Goal: Information Seeking & Learning: Compare options

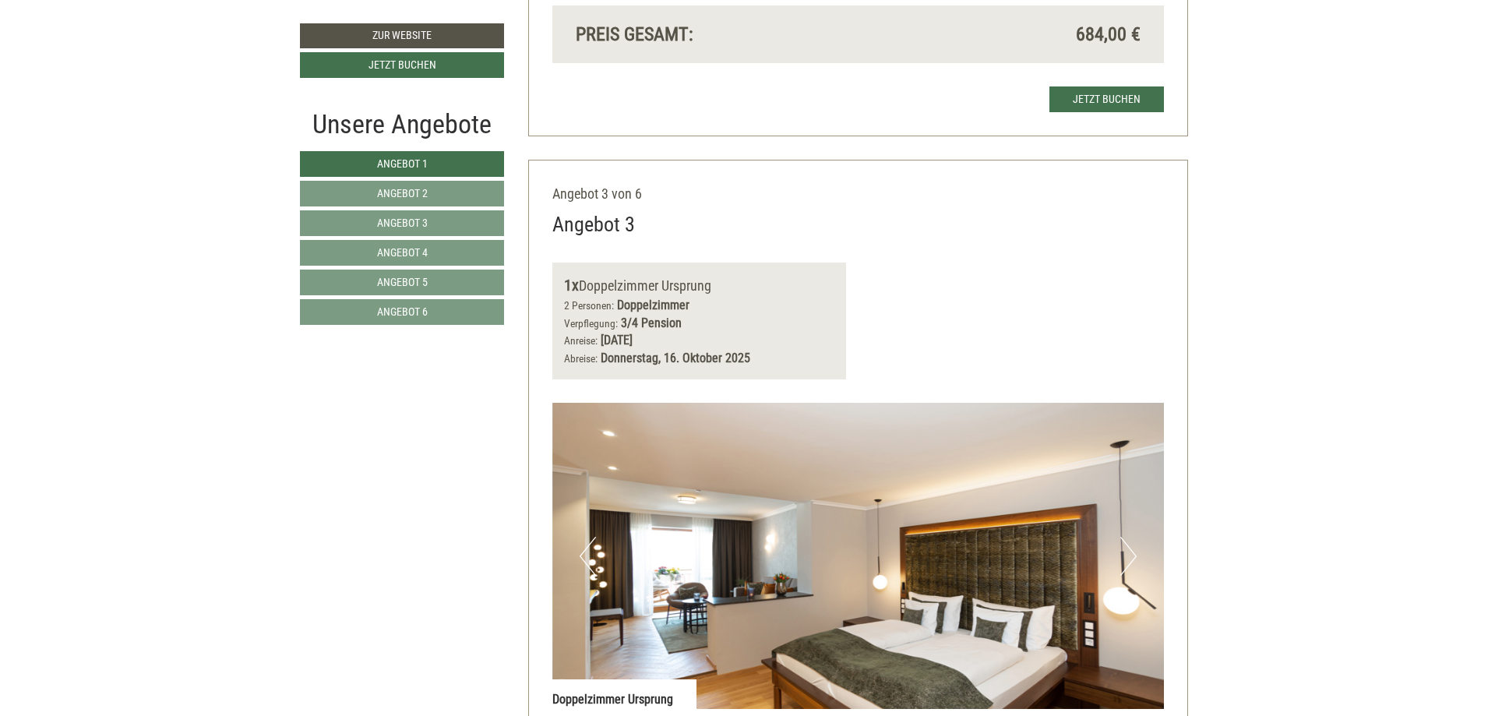
scroll to position [2493, 0]
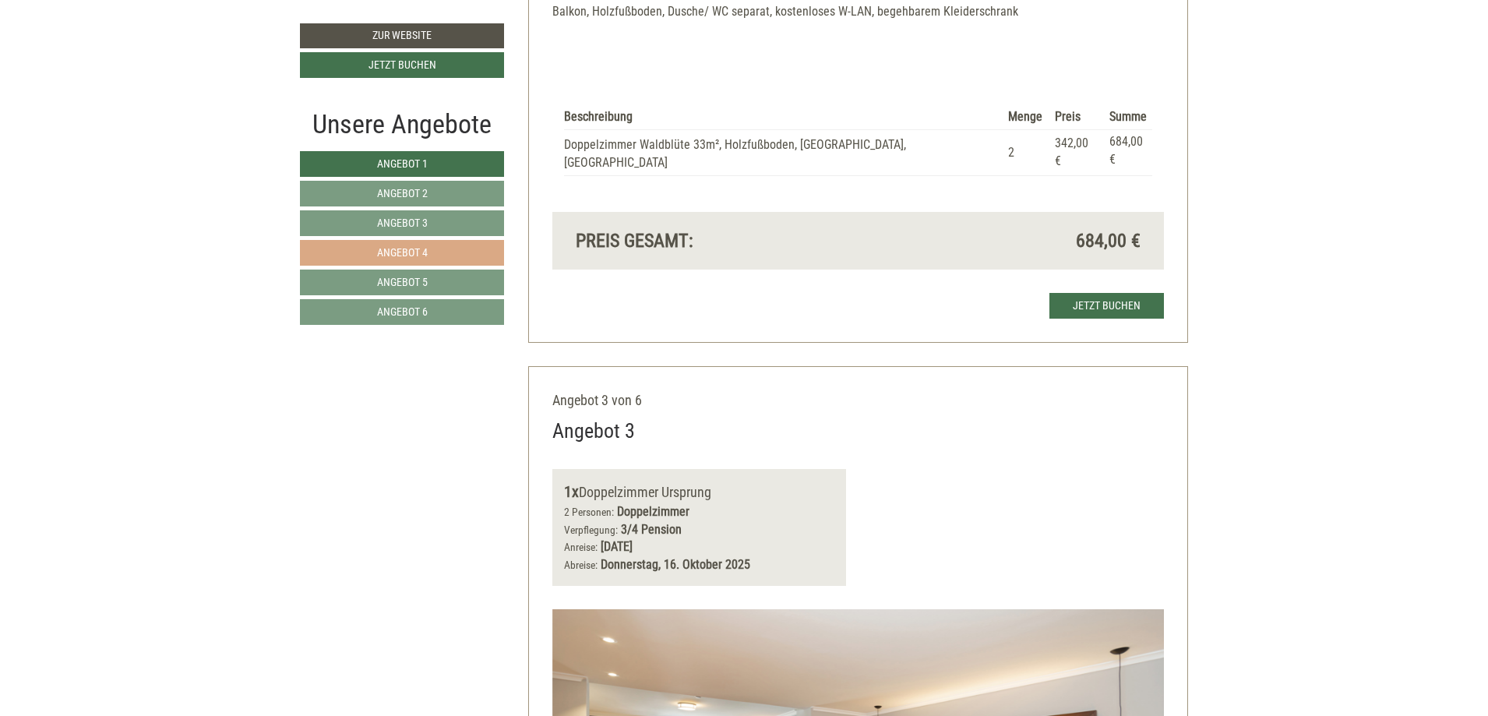
click at [399, 249] on span "Angebot 4" at bounding box center [402, 252] width 51 height 12
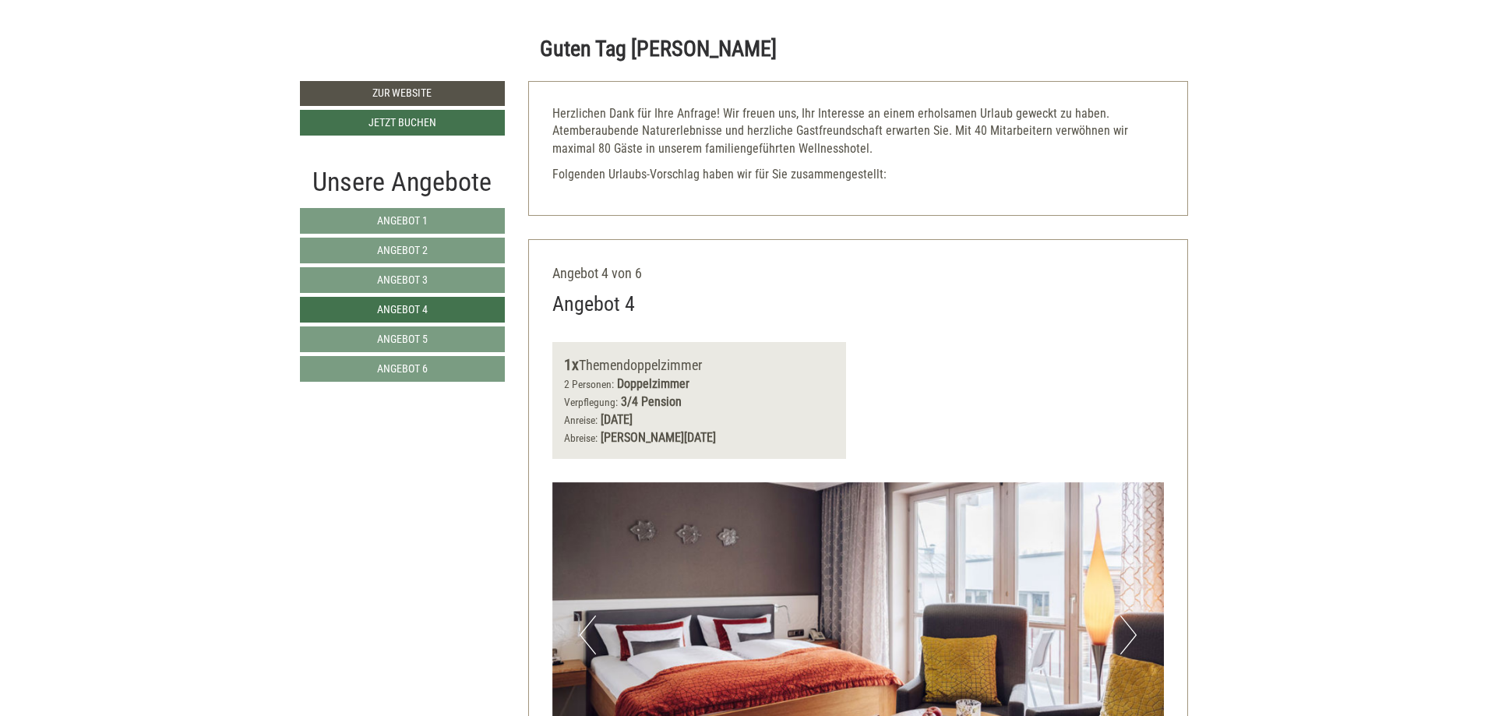
scroll to position [717, 0]
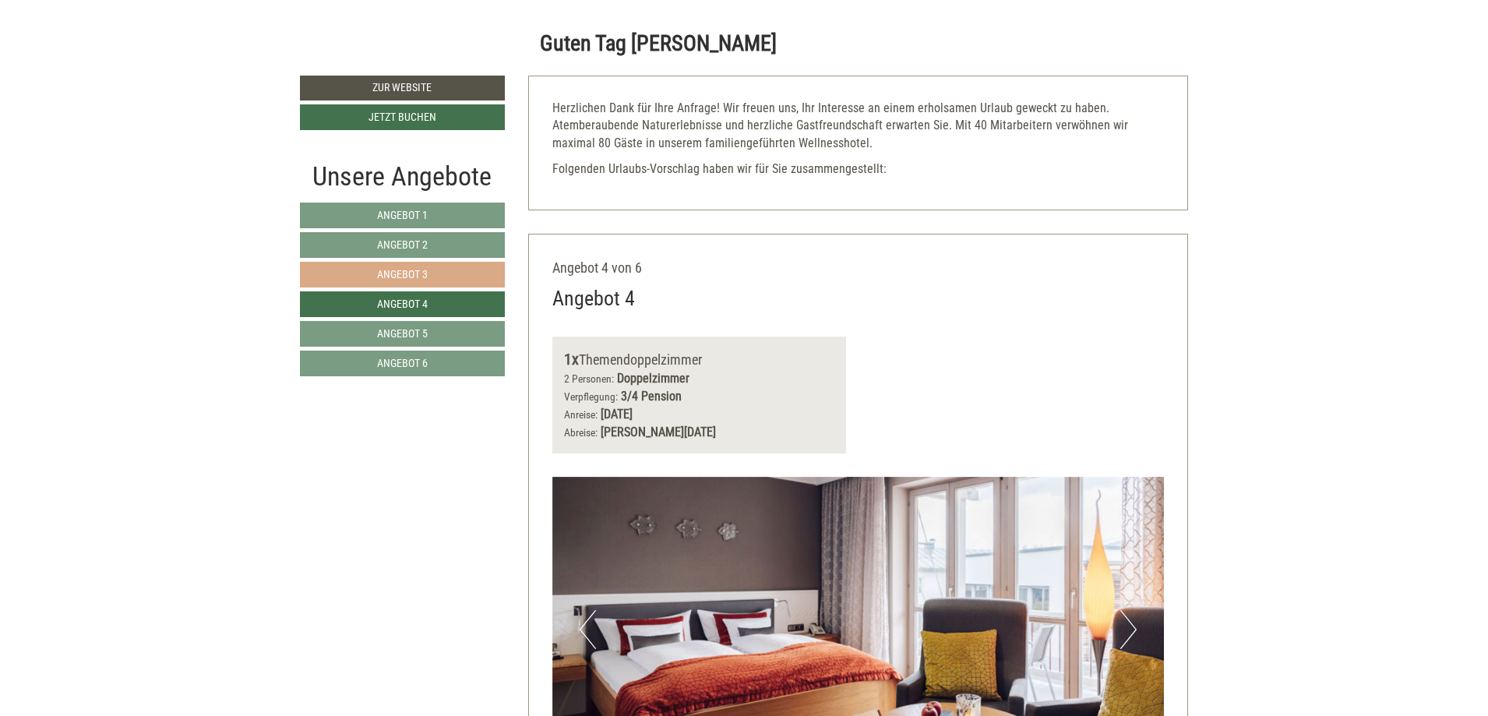
click at [384, 282] on link "Angebot 3" at bounding box center [402, 275] width 205 height 26
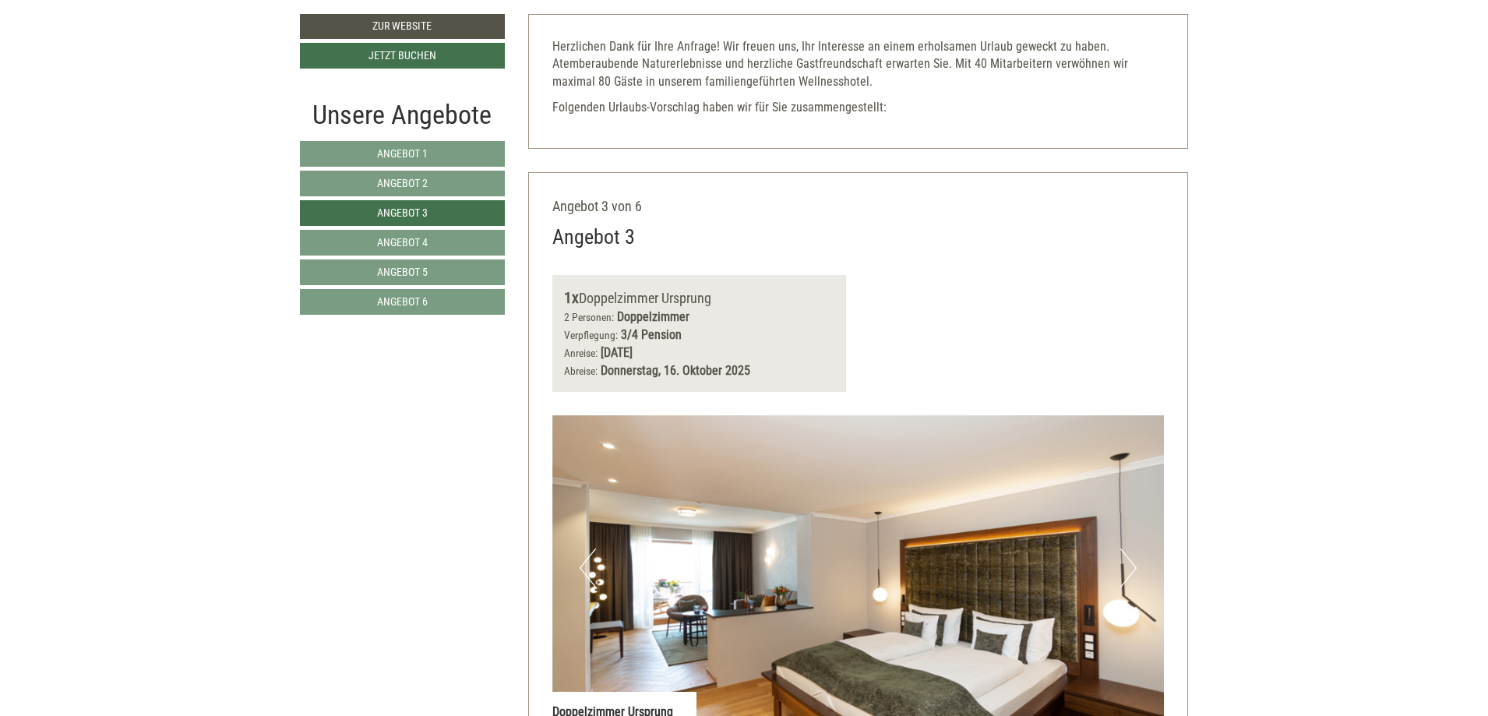
scroll to position [779, 0]
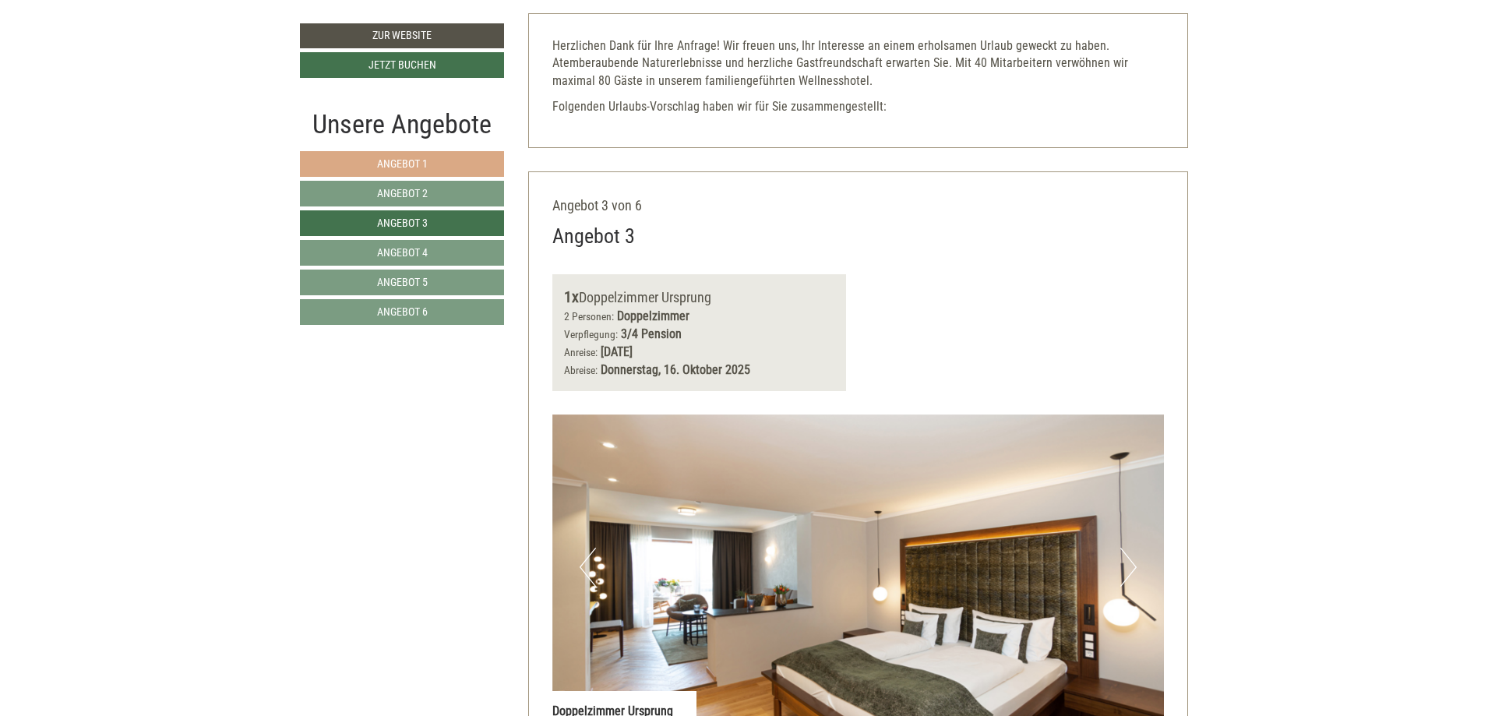
click at [418, 164] on span "Angebot 1" at bounding box center [402, 163] width 51 height 12
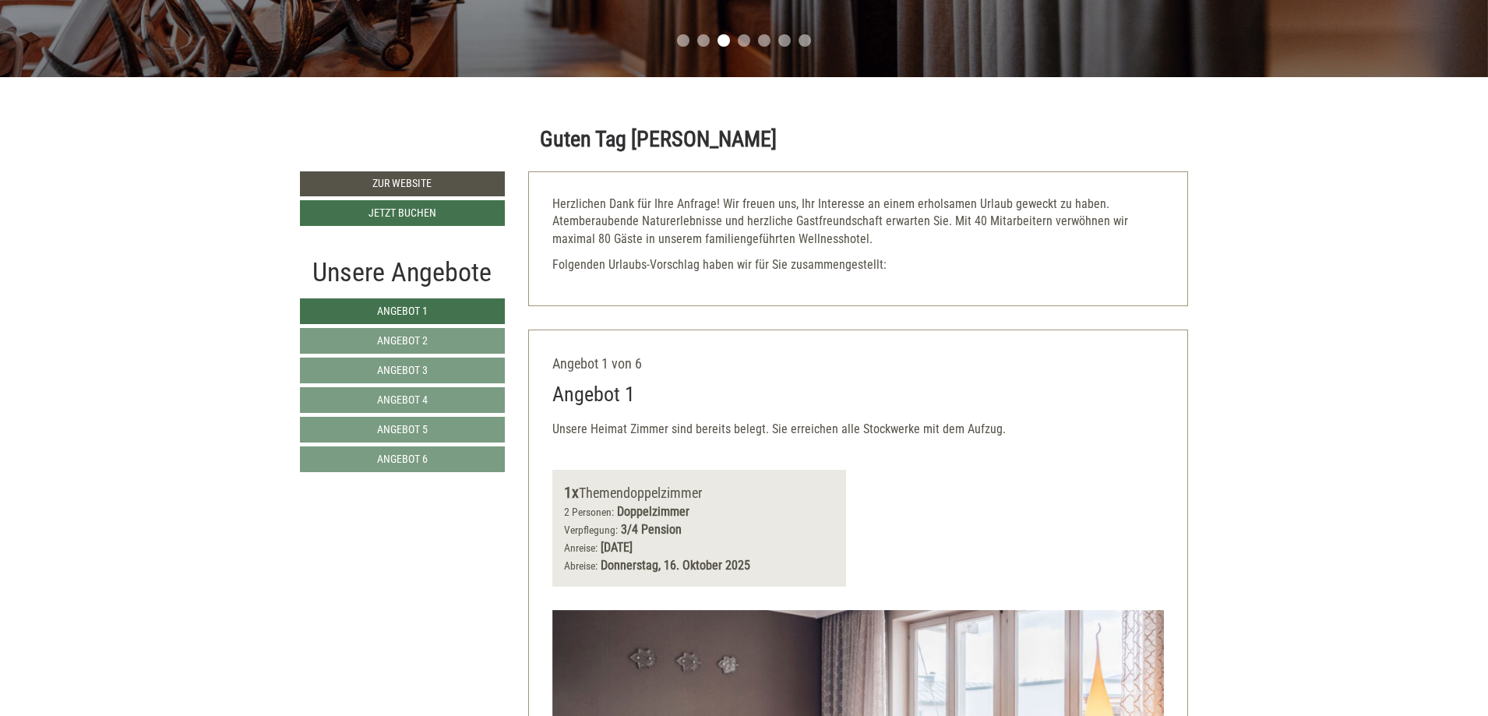
scroll to position [701, 0]
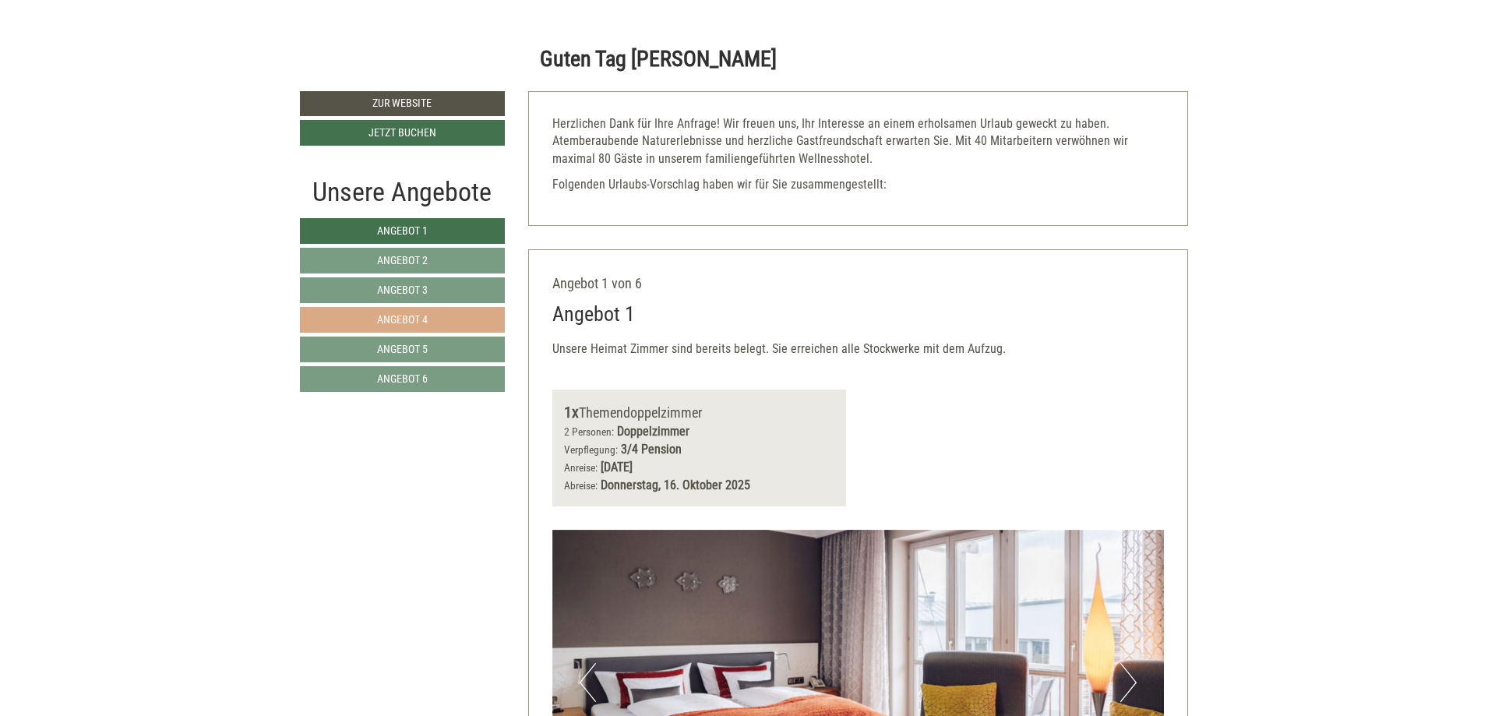
click at [441, 323] on link "Angebot 4" at bounding box center [402, 320] width 205 height 26
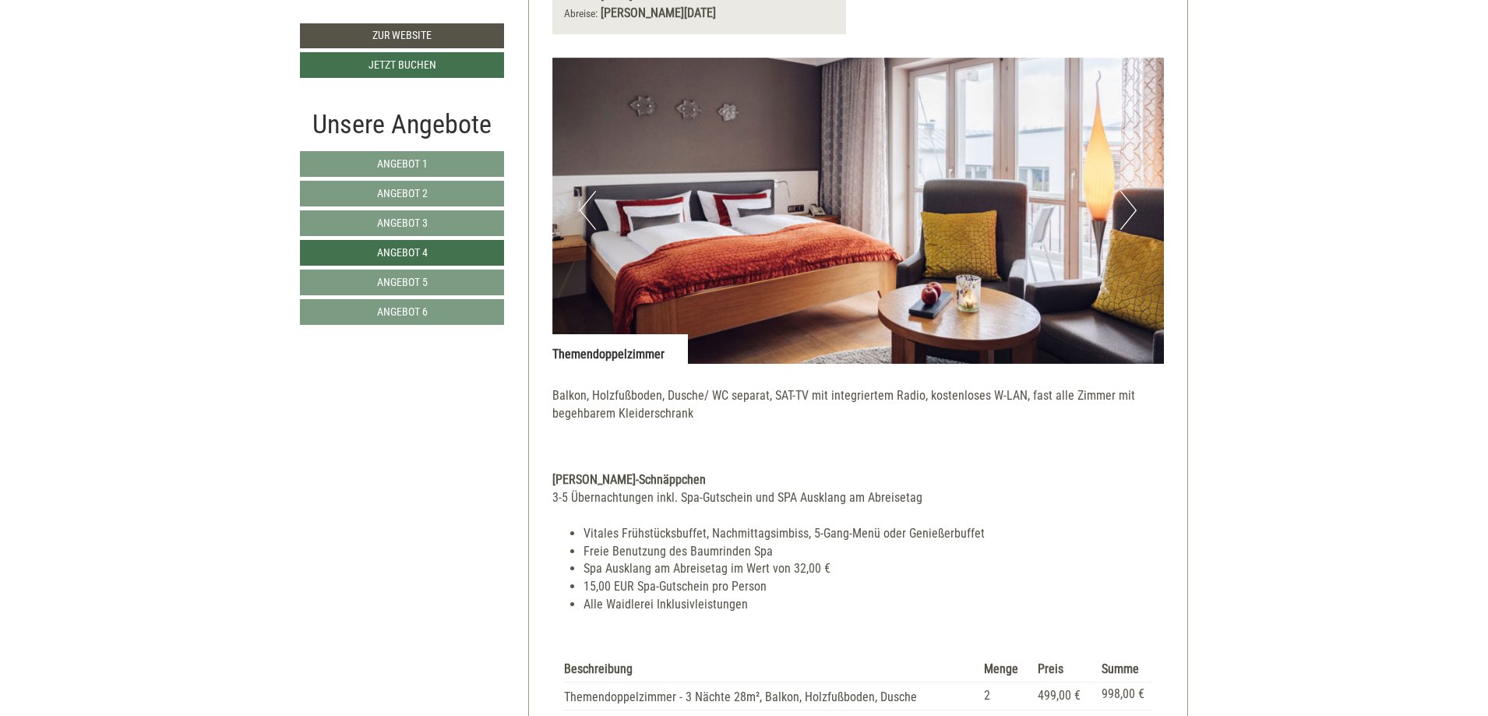
scroll to position [1106, 0]
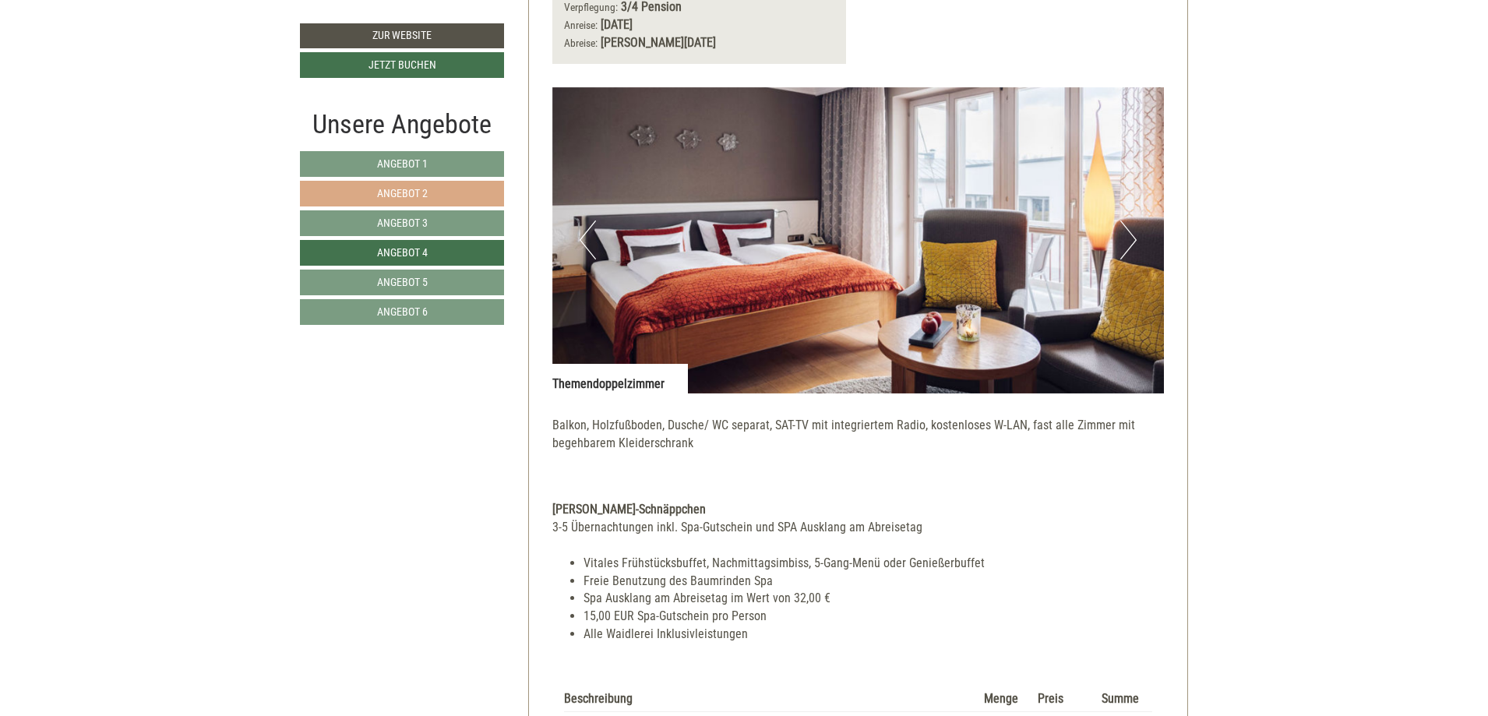
click at [414, 191] on span "Angebot 2" at bounding box center [402, 193] width 51 height 12
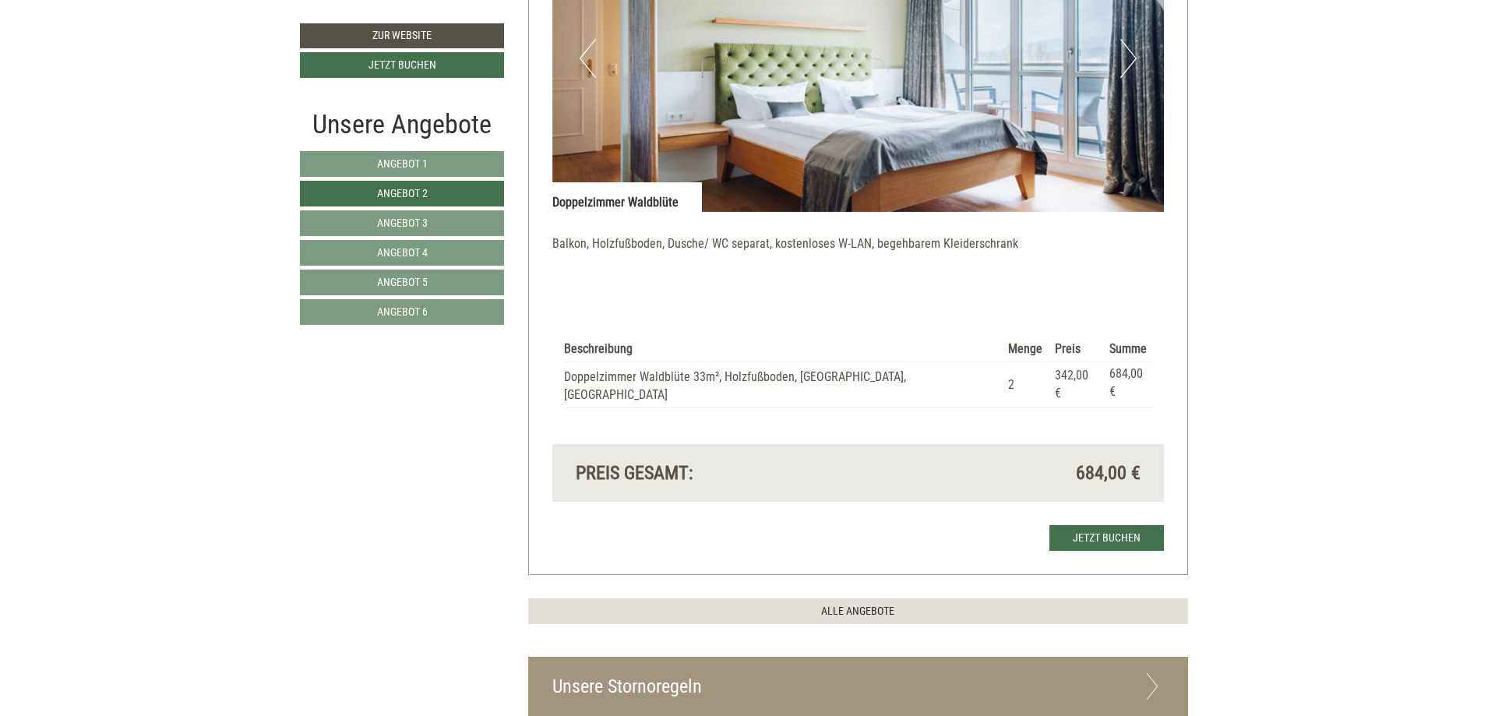
scroll to position [1262, 0]
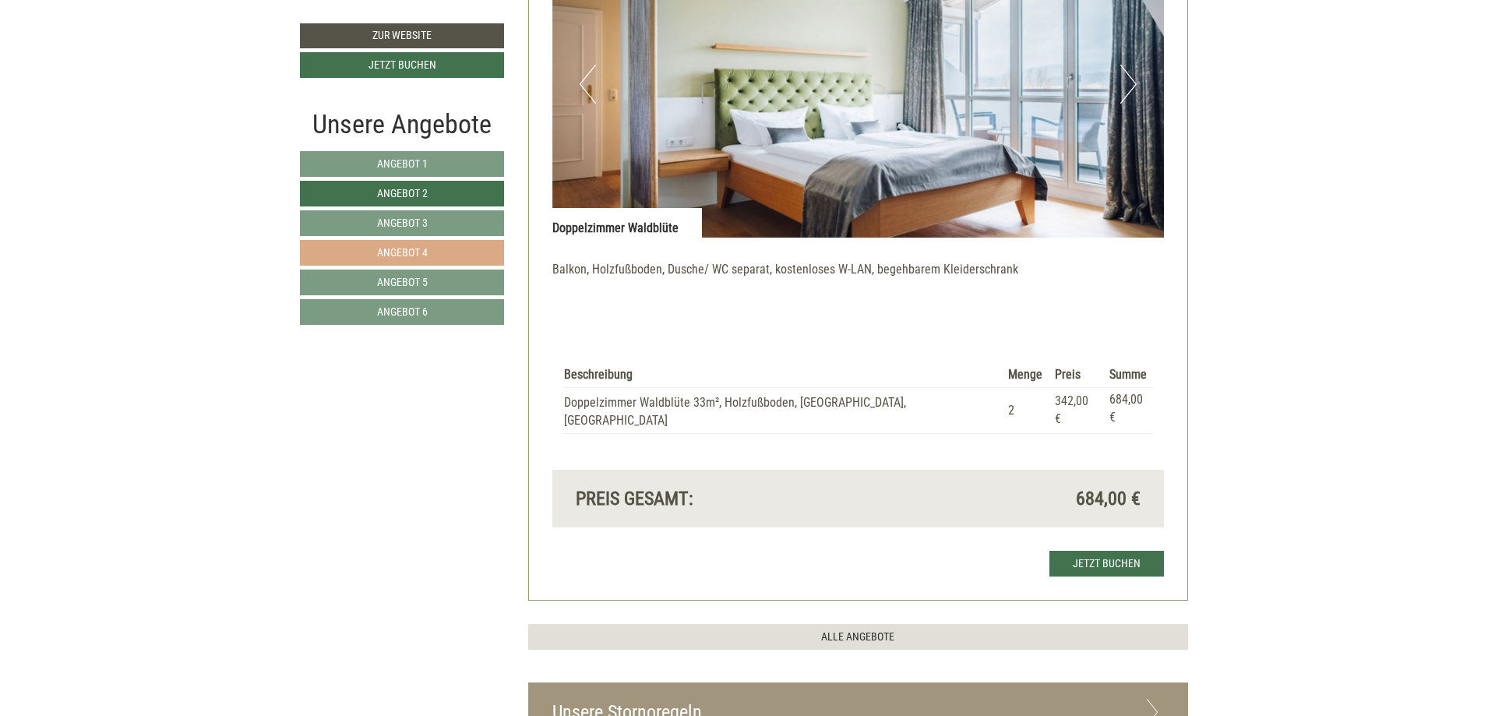
click at [380, 252] on span "Angebot 4" at bounding box center [402, 252] width 51 height 12
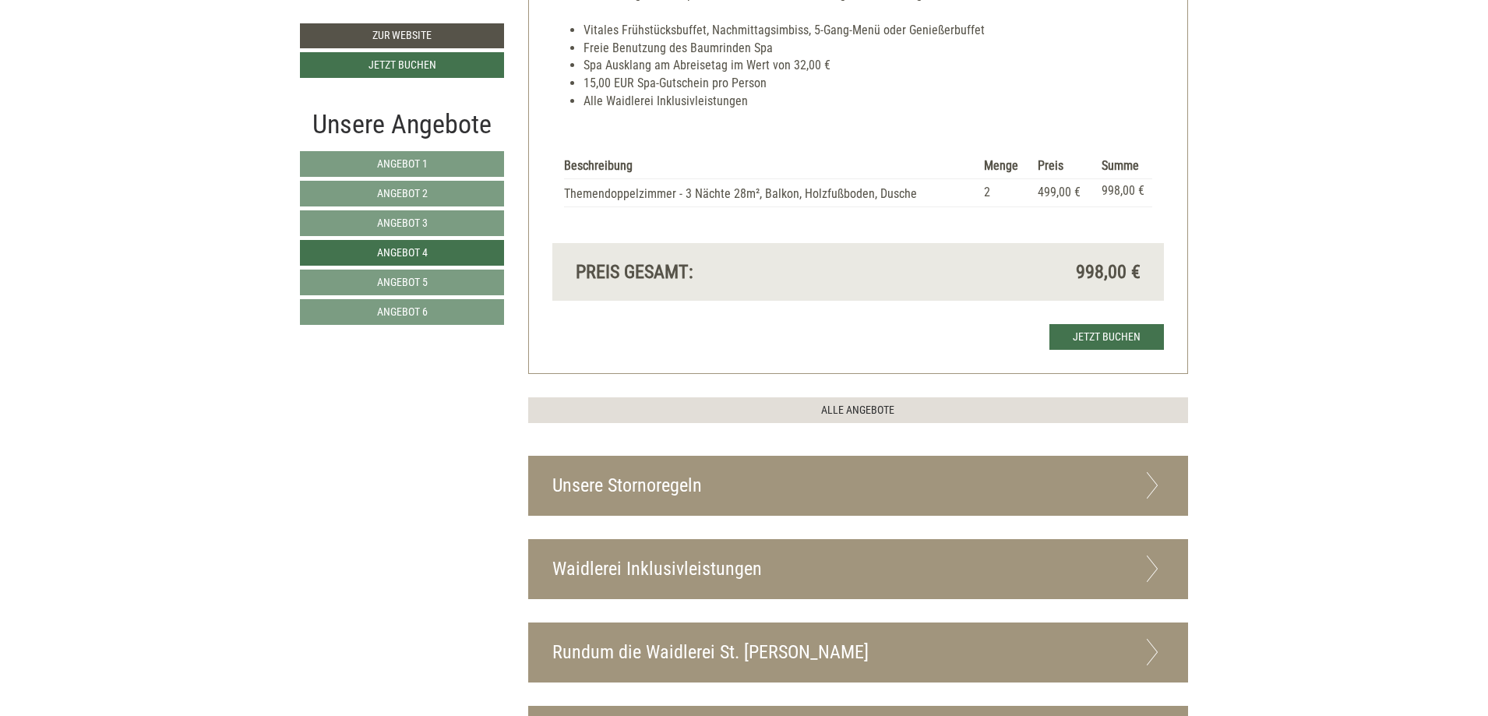
scroll to position [1652, 0]
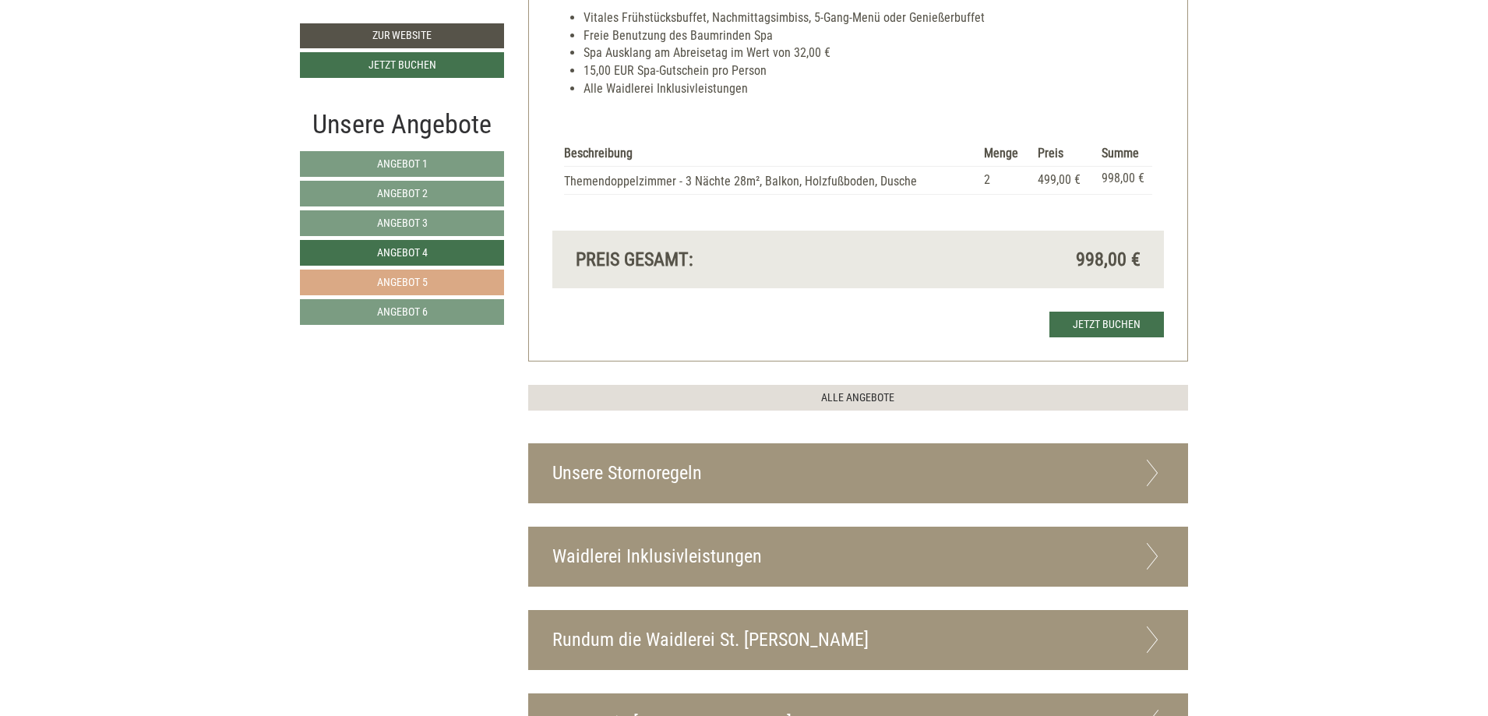
click at [390, 280] on span "Angebot 5" at bounding box center [402, 282] width 51 height 12
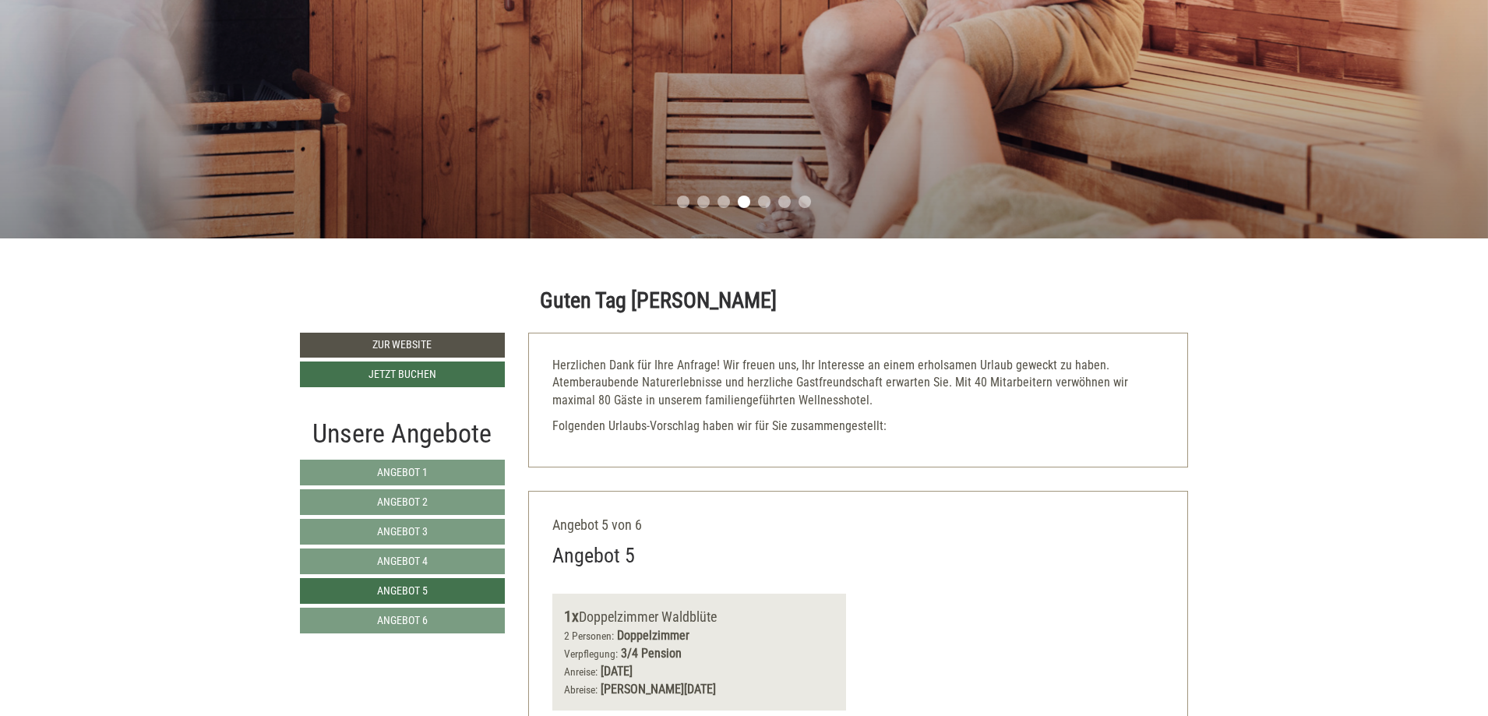
scroll to position [483, 0]
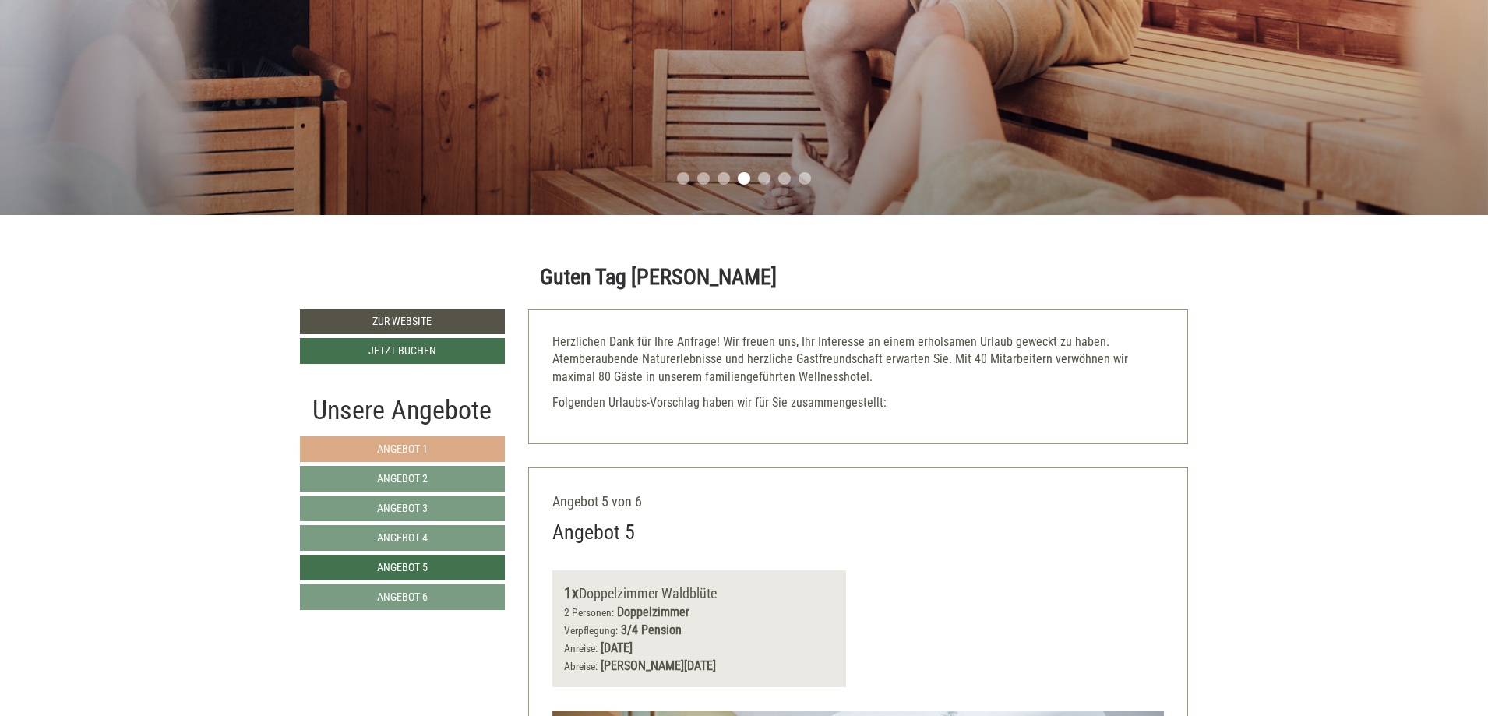
click at [366, 447] on link "Angebot 1" at bounding box center [402, 449] width 205 height 26
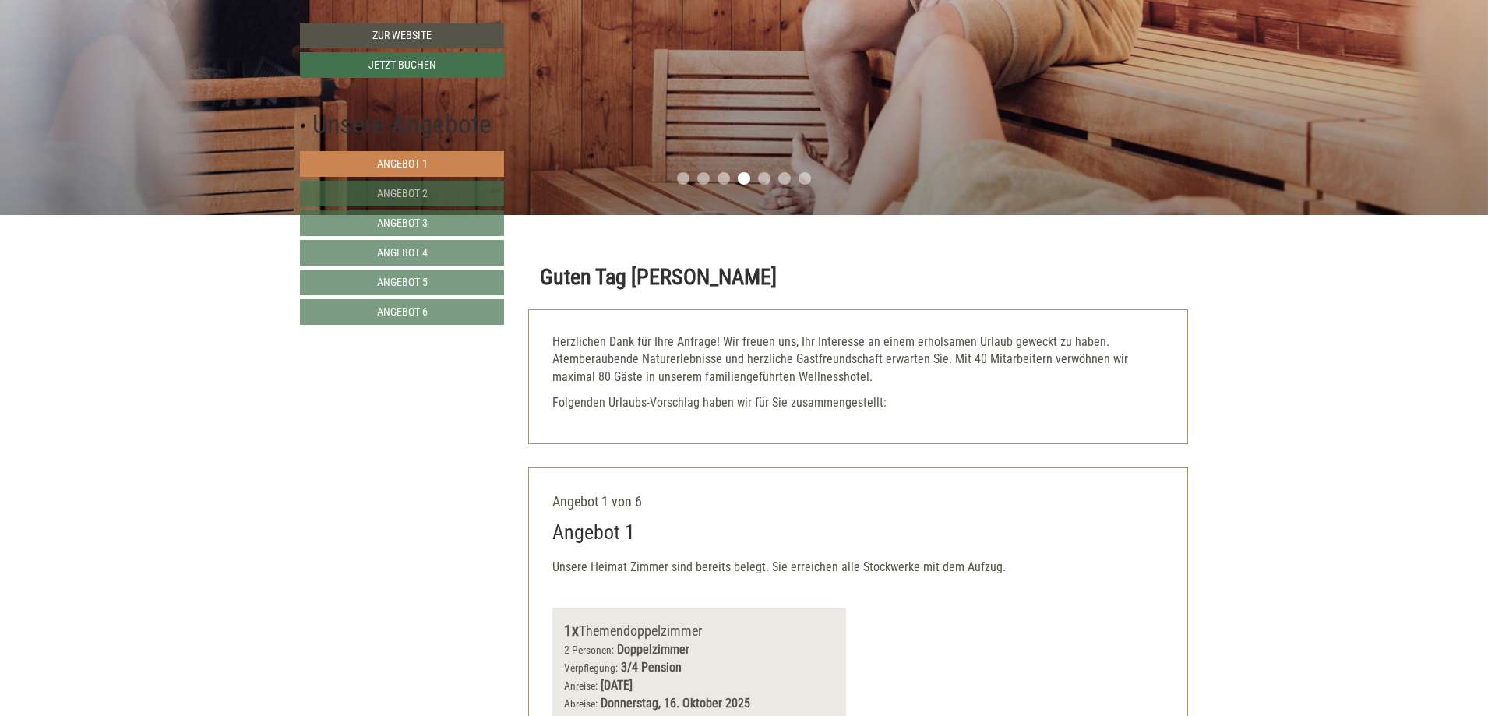
scroll to position [950, 0]
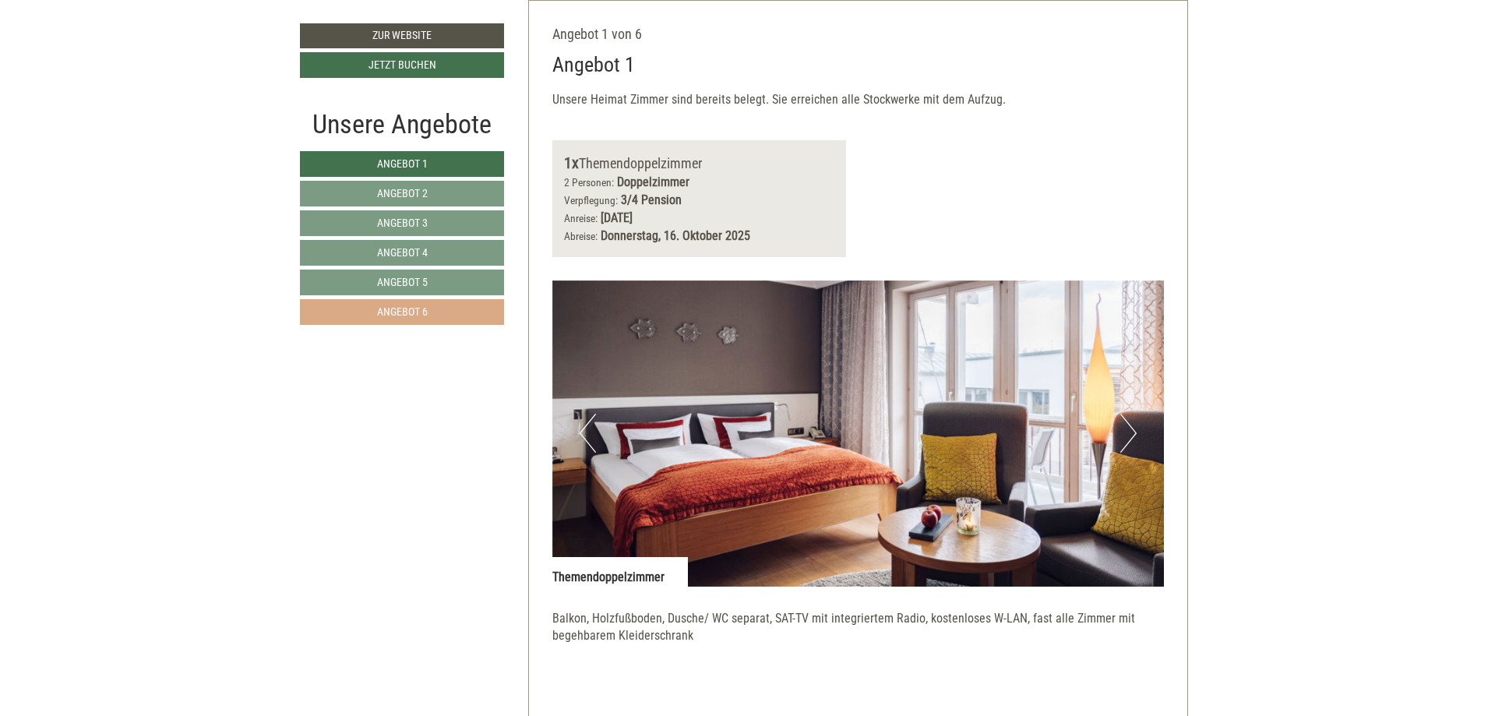
click at [400, 308] on span "Angebot 6" at bounding box center [402, 311] width 51 height 12
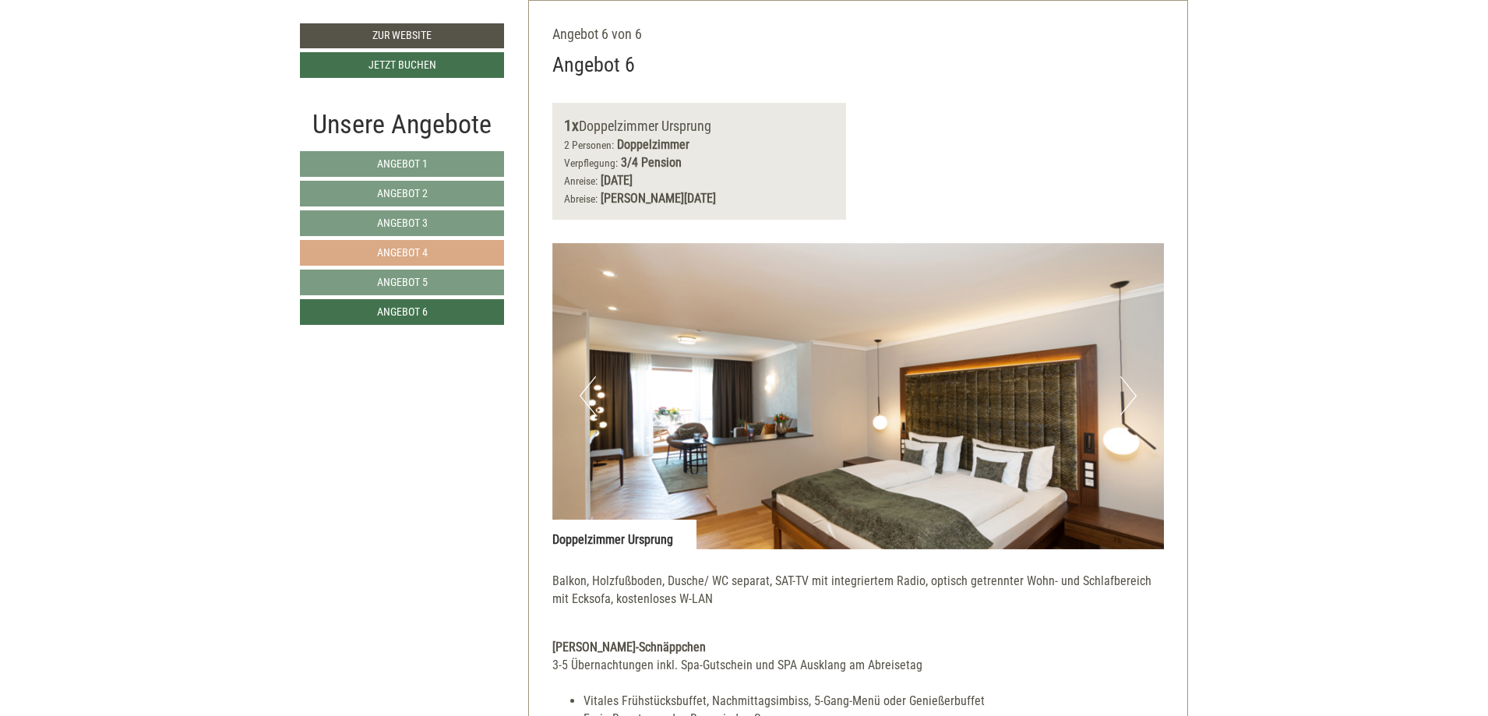
click at [403, 252] on span "Angebot 4" at bounding box center [402, 252] width 51 height 12
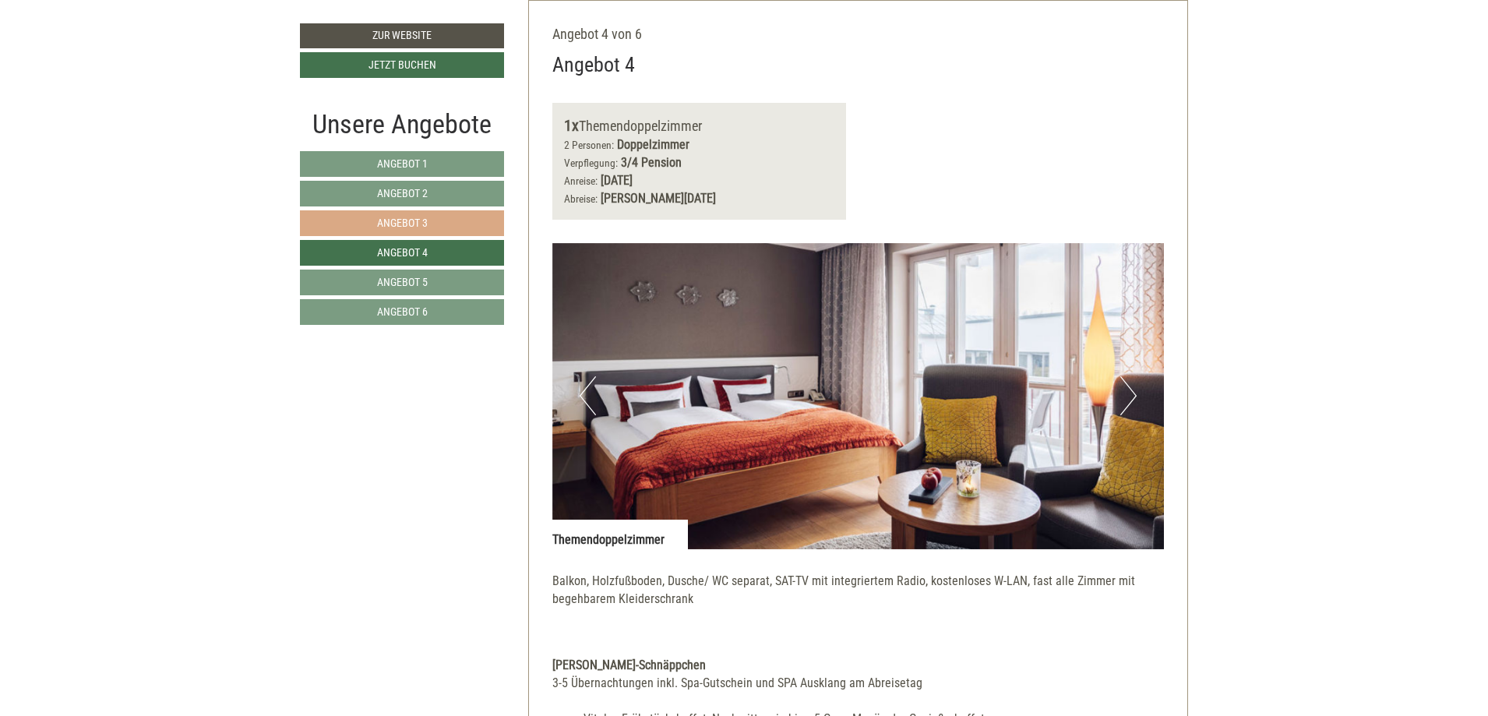
click at [424, 224] on span "Angebot 3" at bounding box center [402, 223] width 51 height 12
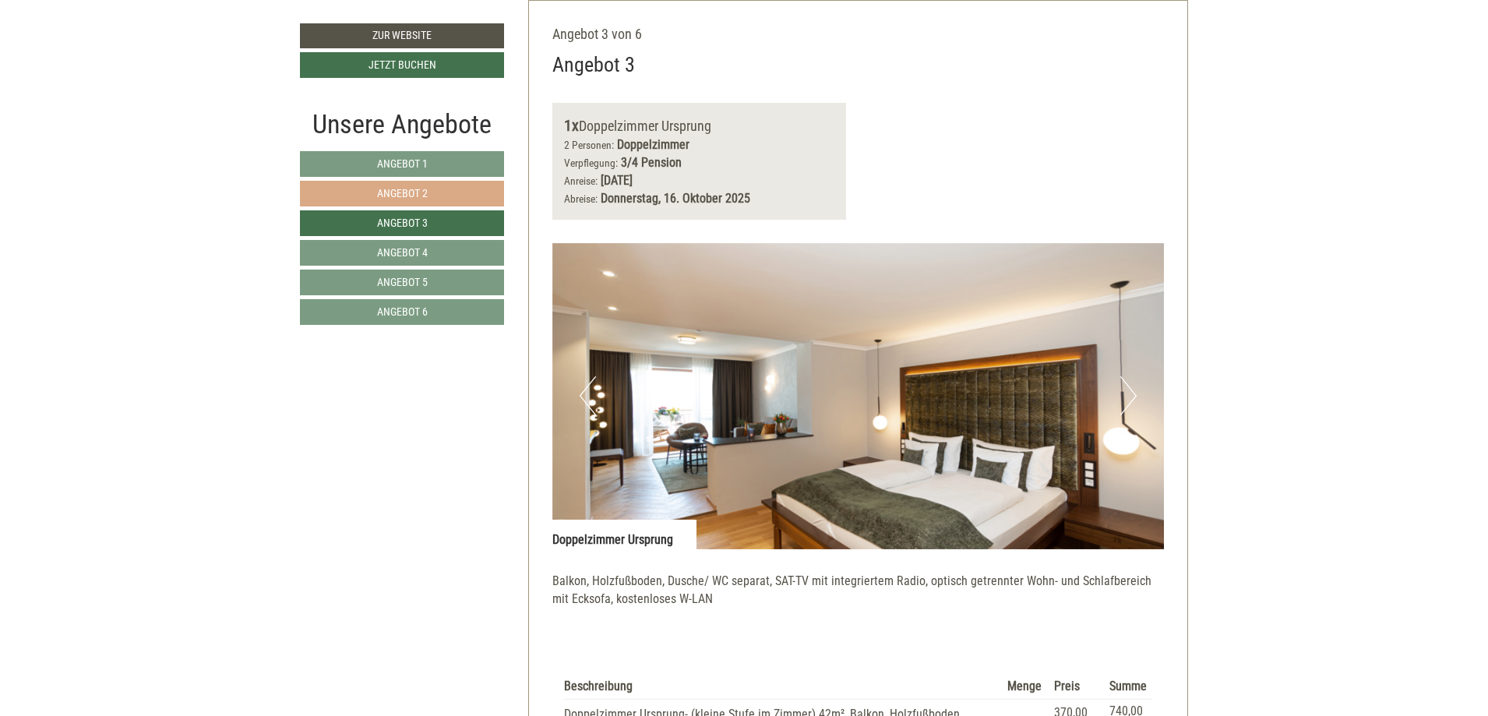
click at [421, 191] on span "Angebot 2" at bounding box center [402, 193] width 51 height 12
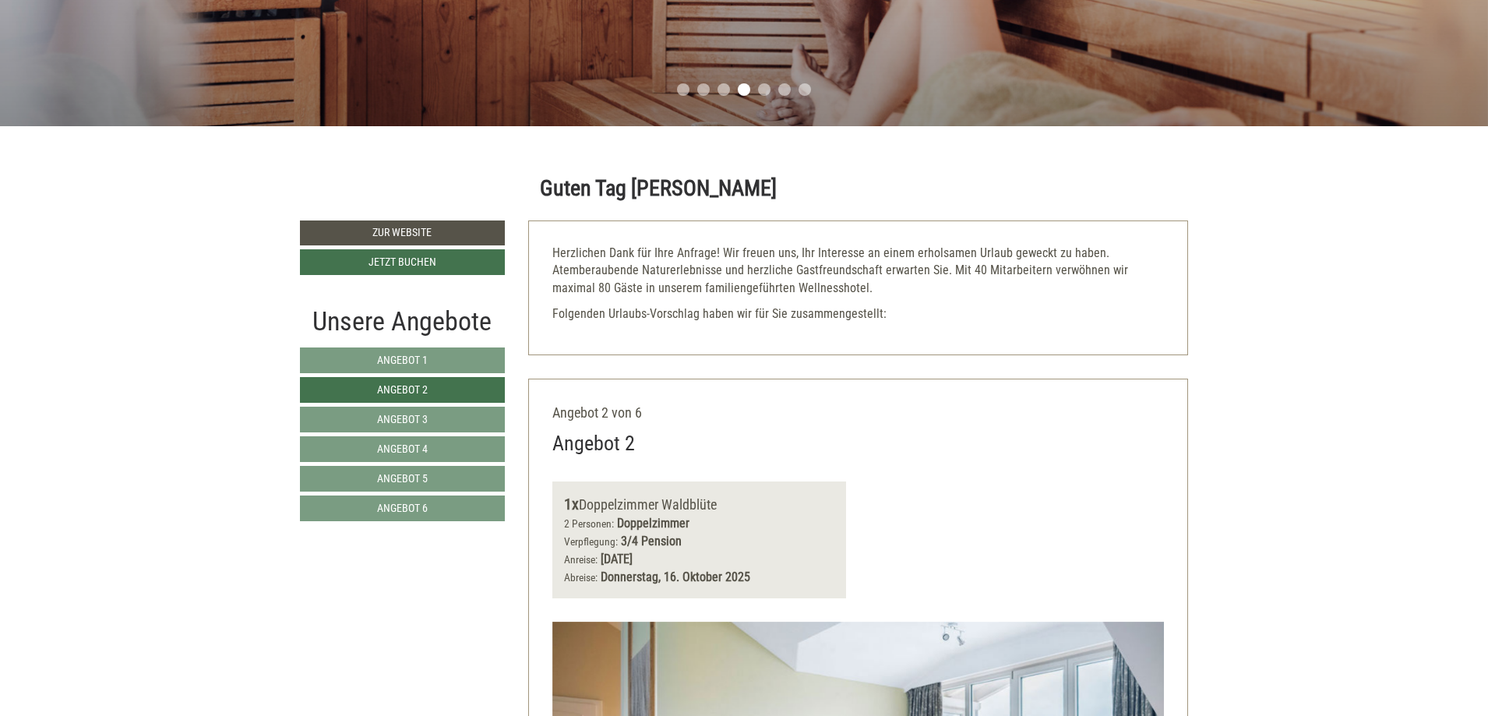
scroll to position [545, 0]
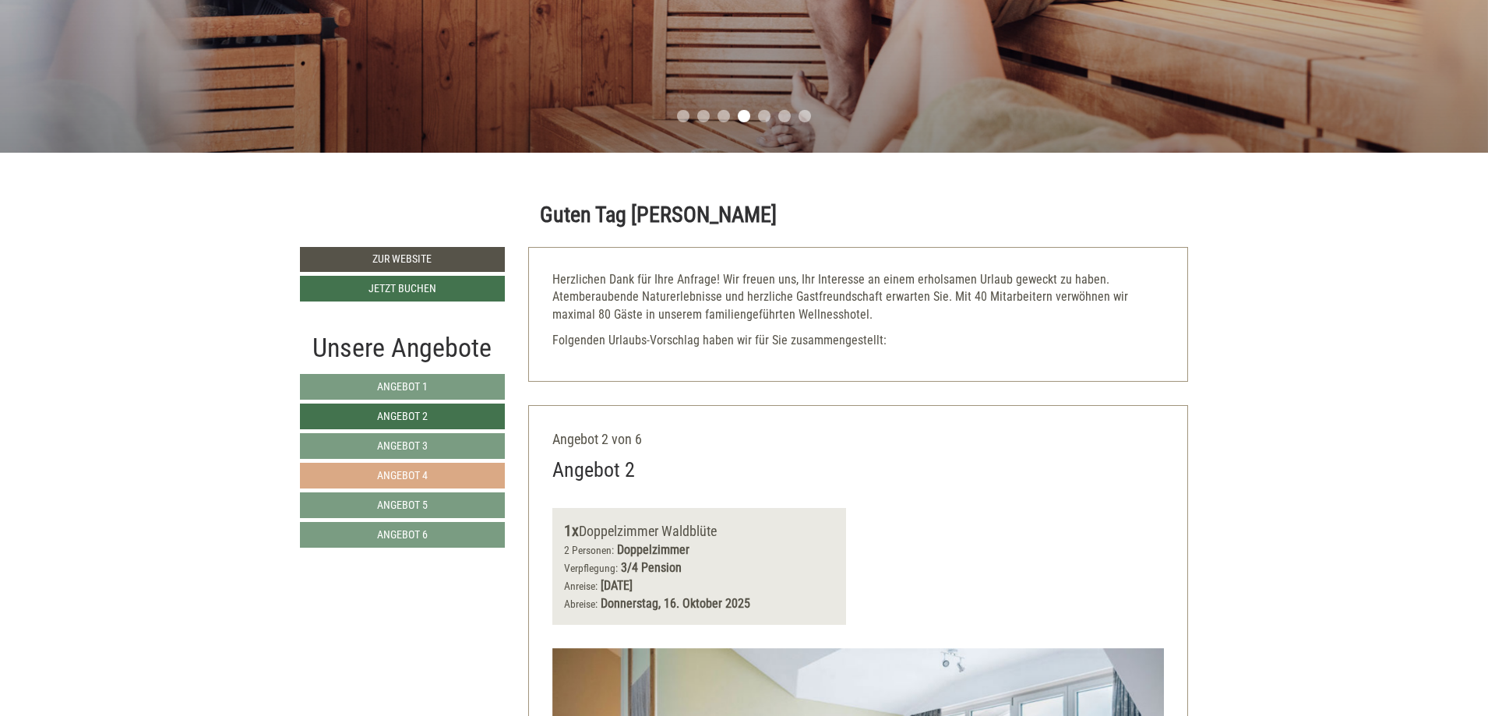
click at [420, 471] on span "Angebot 4" at bounding box center [402, 475] width 51 height 12
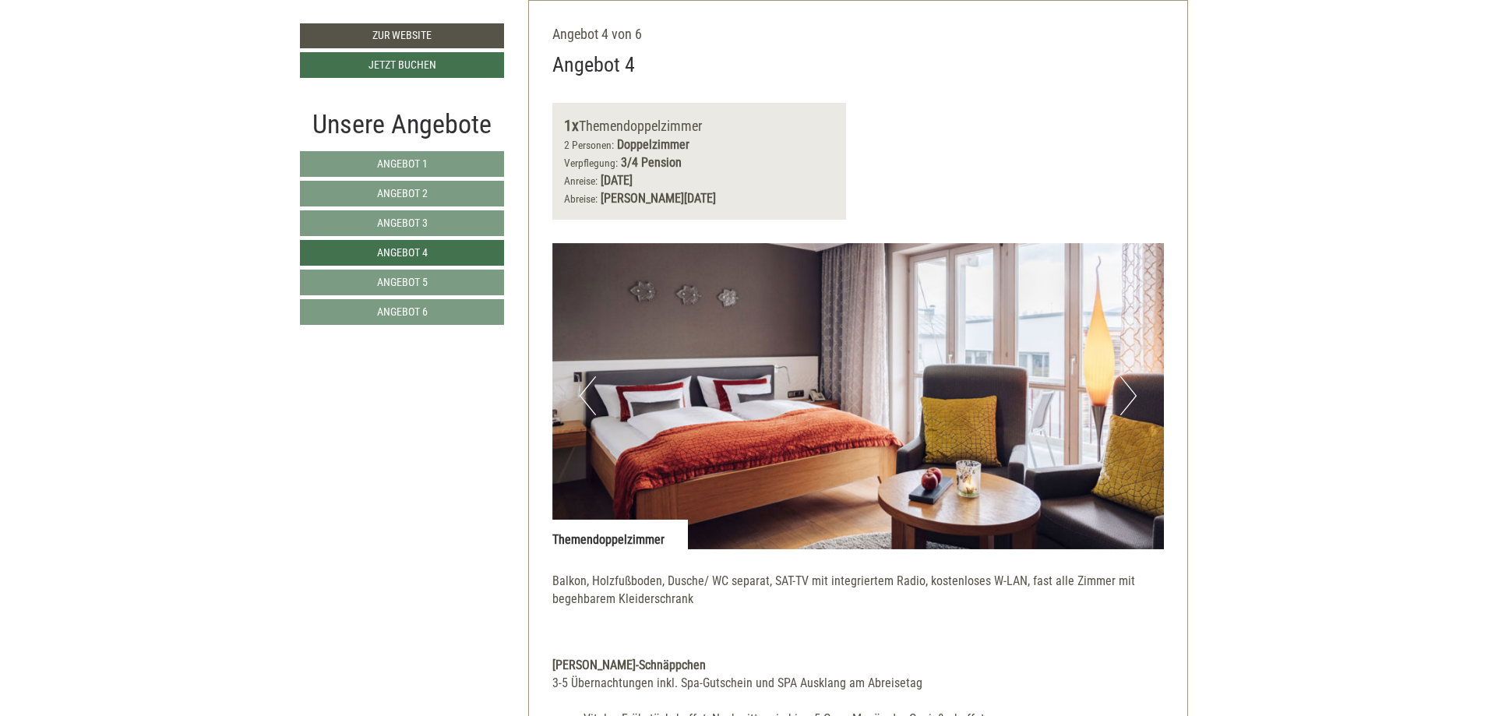
scroll to position [1028, 0]
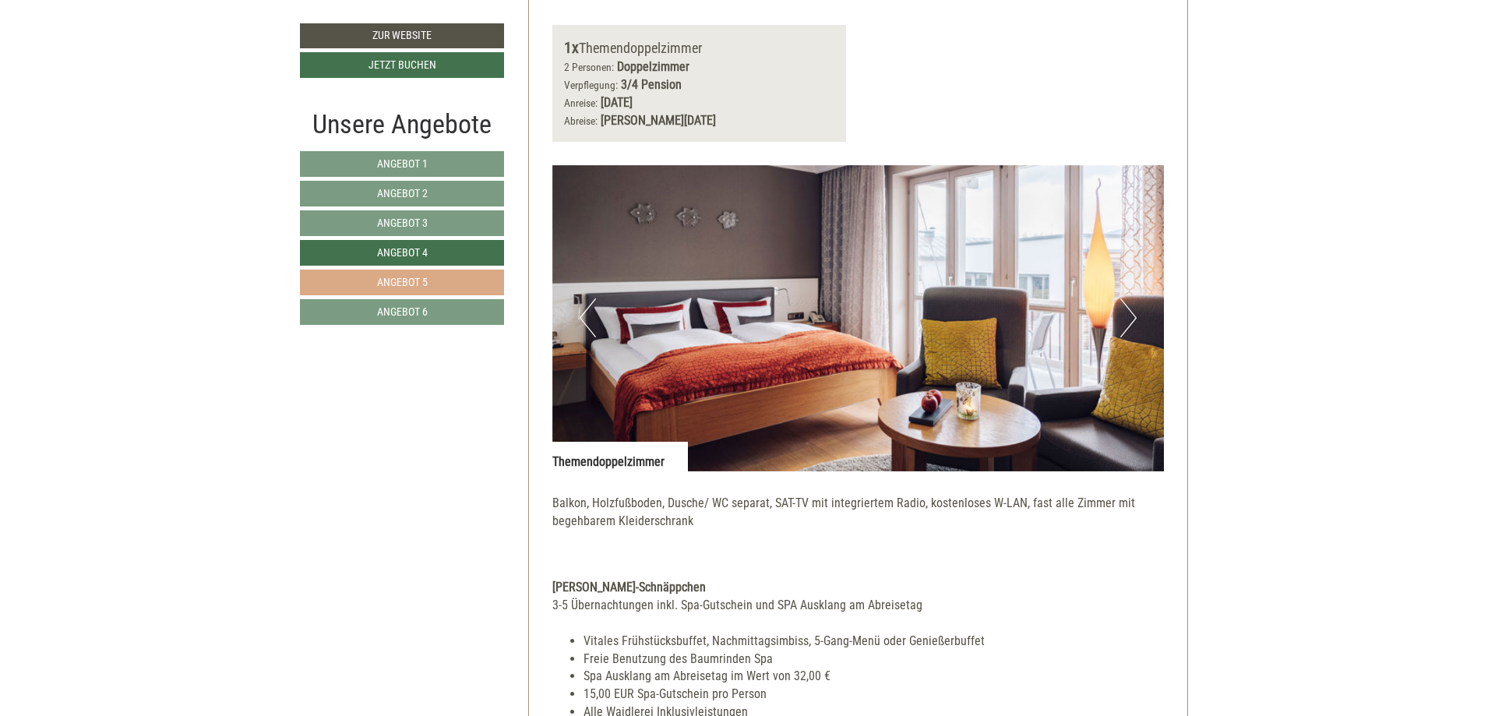
click at [417, 281] on span "Angebot 5" at bounding box center [402, 282] width 51 height 12
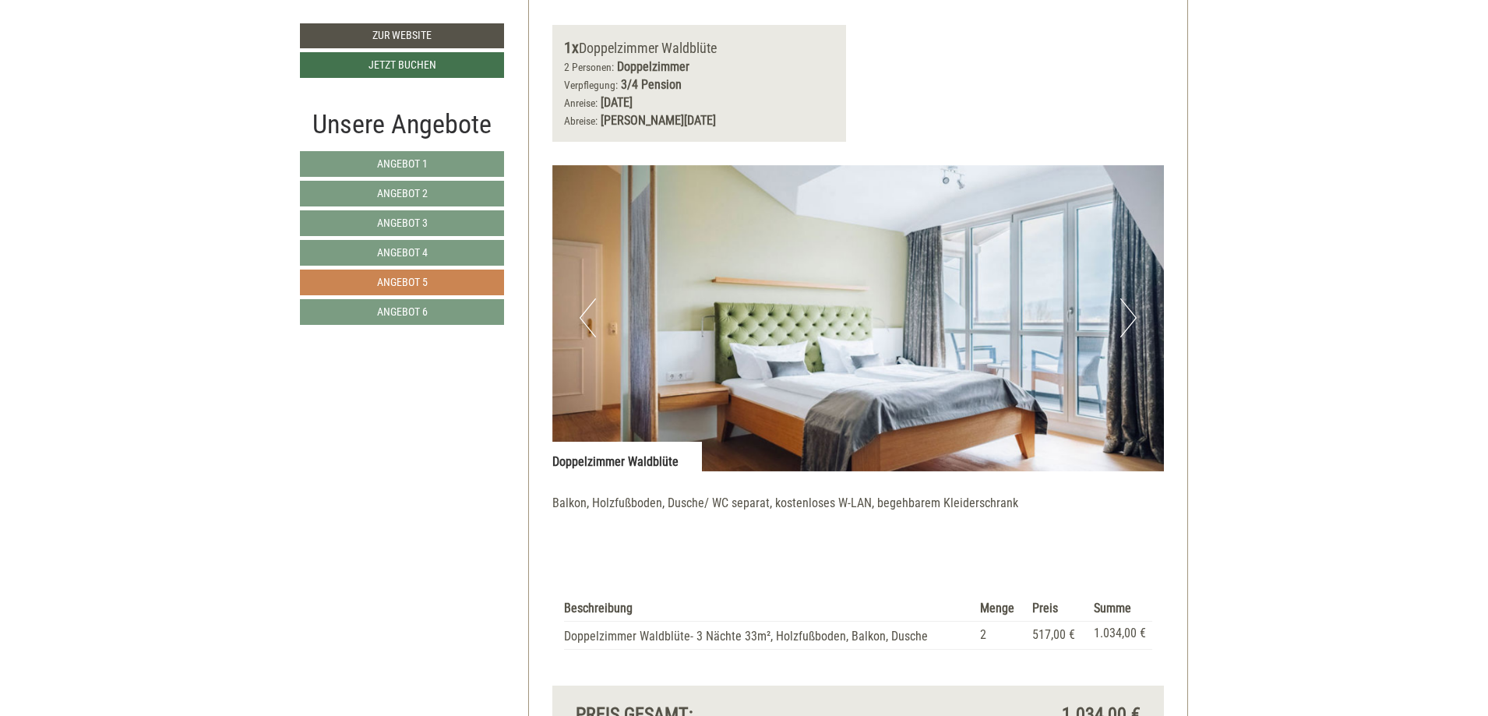
scroll to position [950, 0]
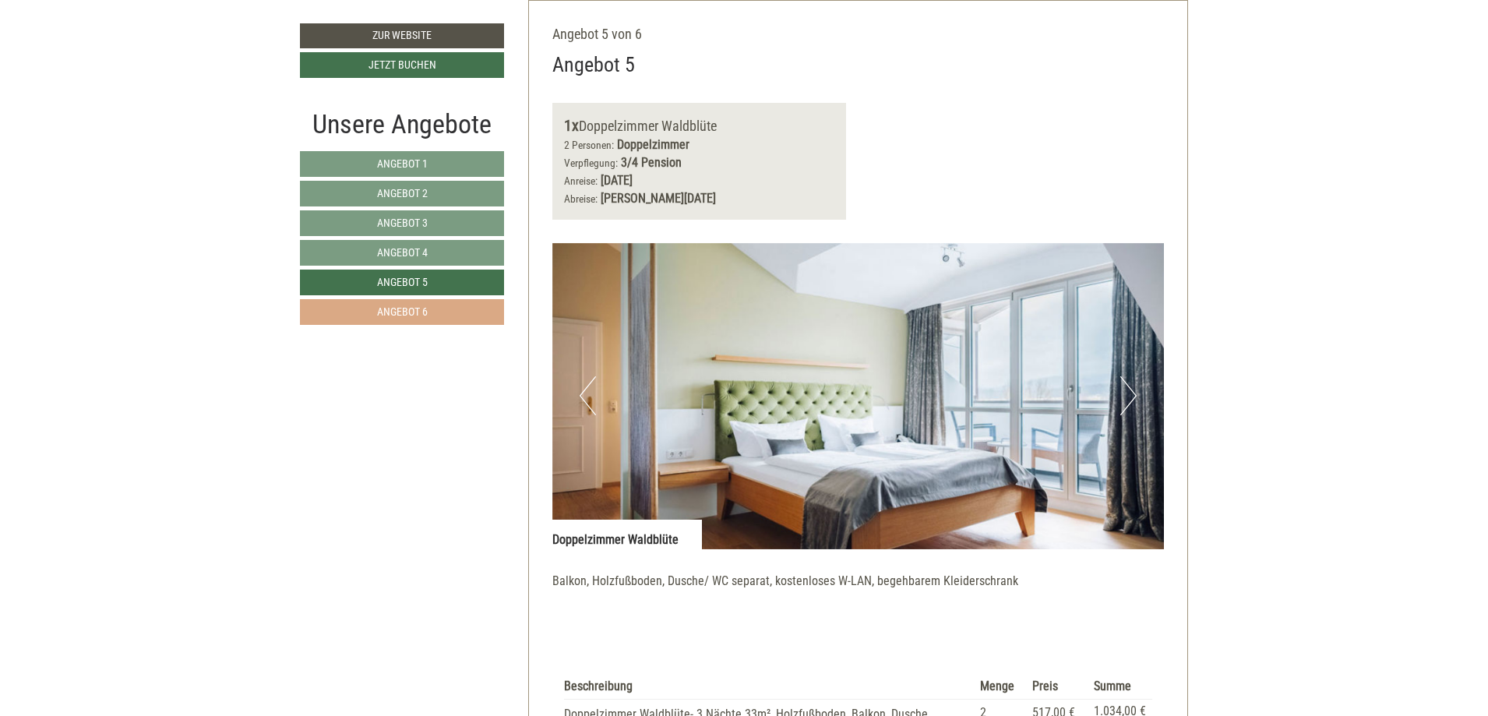
click at [414, 316] on span "Angebot 6" at bounding box center [402, 311] width 51 height 12
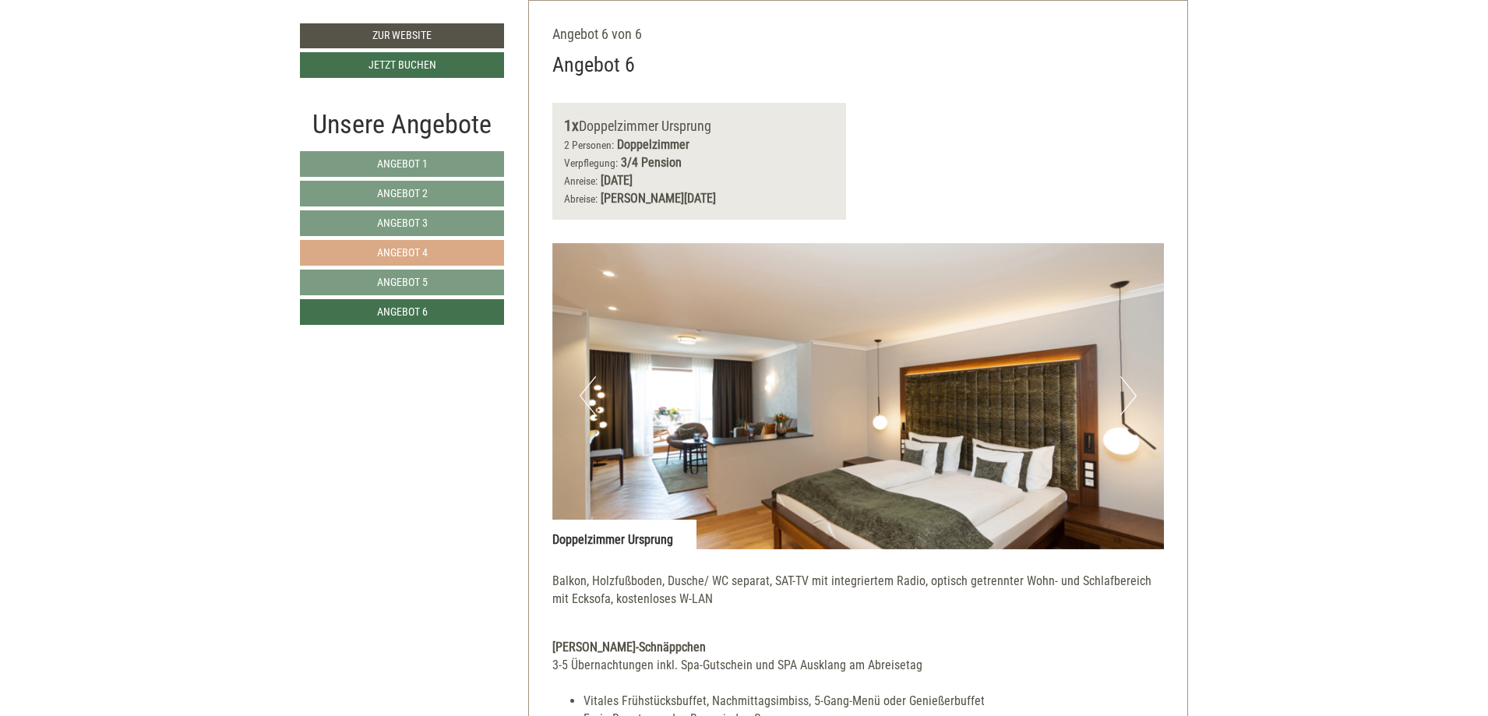
click at [419, 252] on span "Angebot 4" at bounding box center [402, 252] width 51 height 12
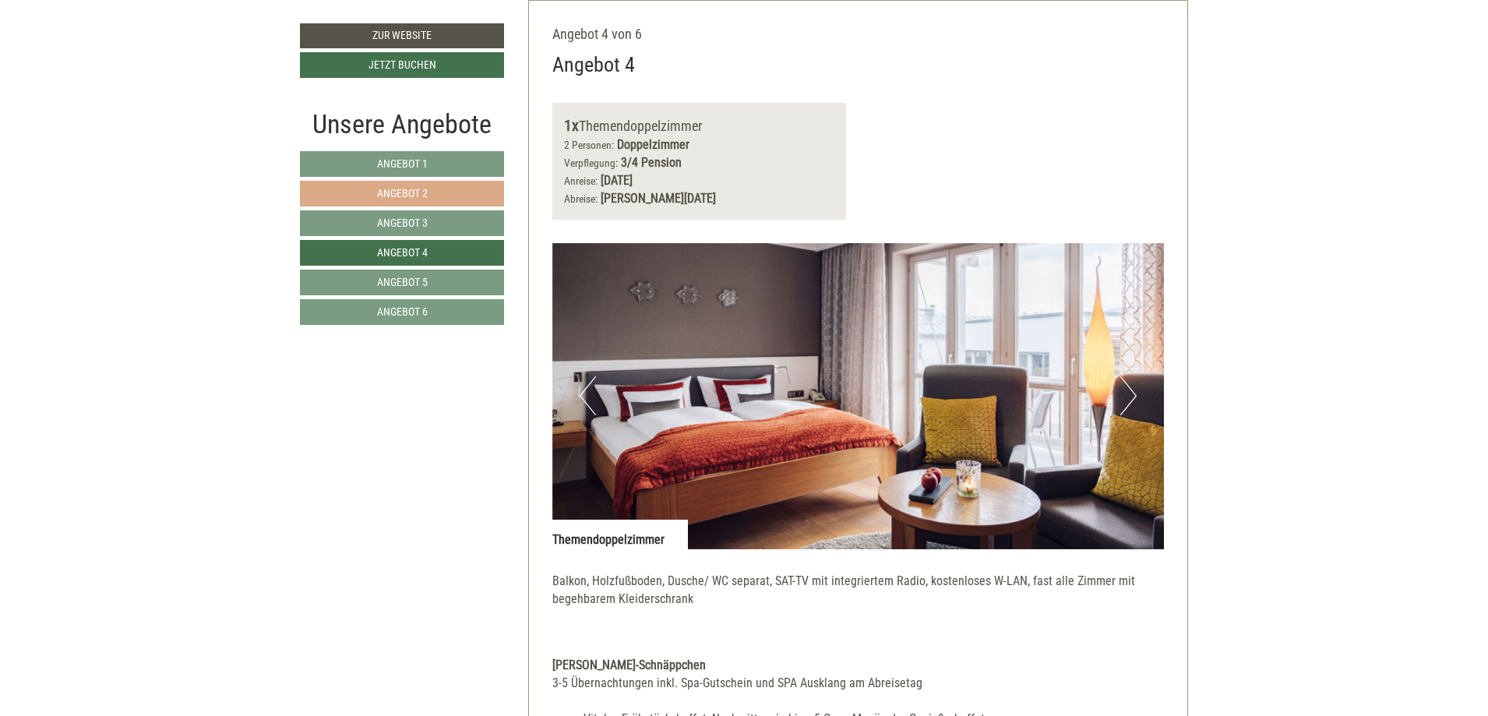
click at [431, 190] on link "Angebot 2" at bounding box center [402, 194] width 204 height 26
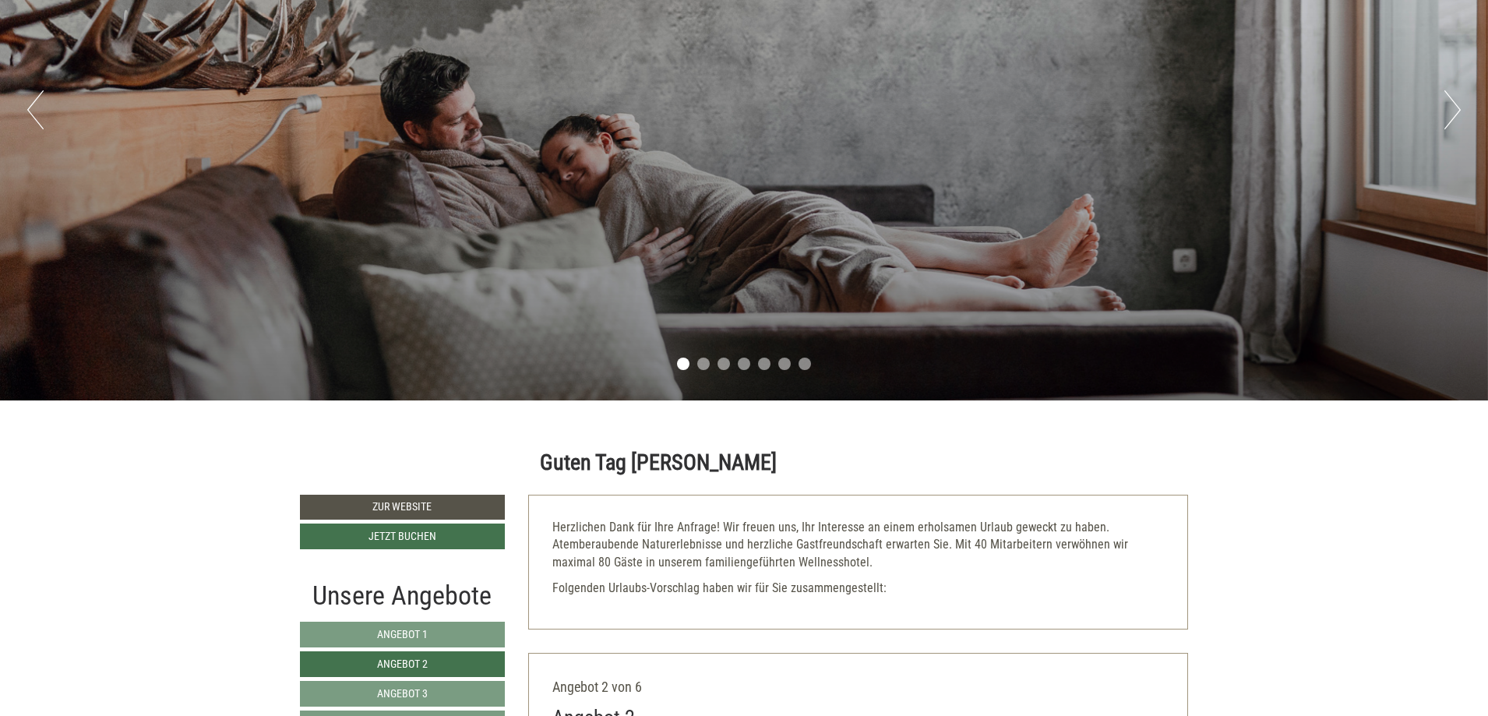
scroll to position [44, 0]
